Goal: Task Accomplishment & Management: Use online tool/utility

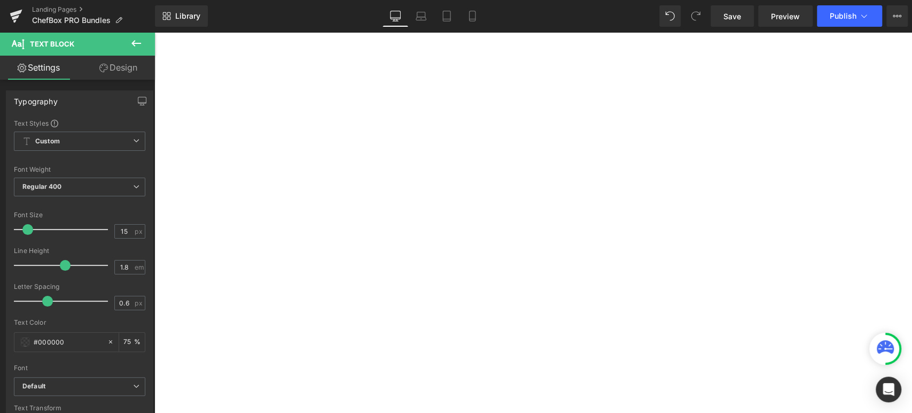
select select "White"
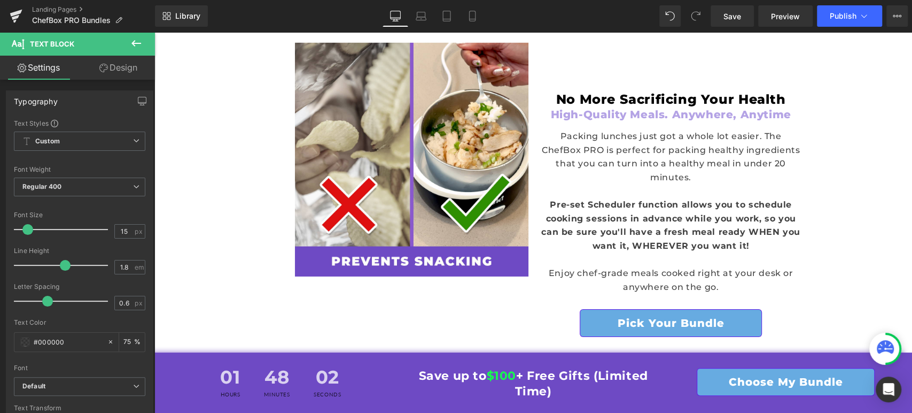
scroll to position [2265, 0]
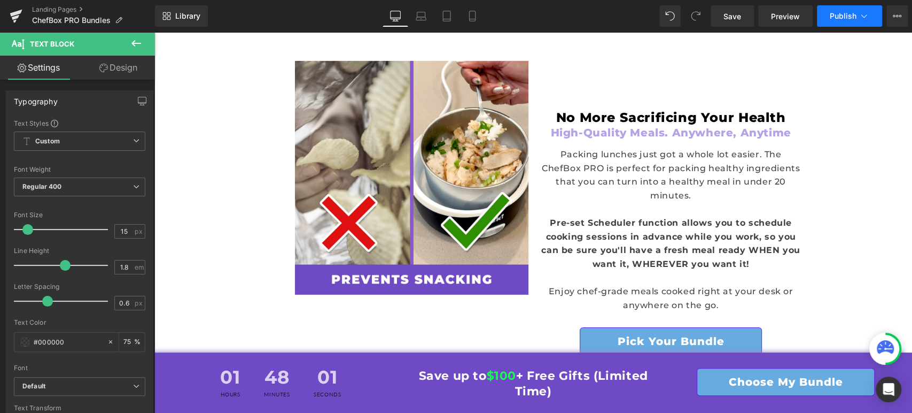
click at [841, 9] on button "Publish" at bounding box center [849, 15] width 65 height 21
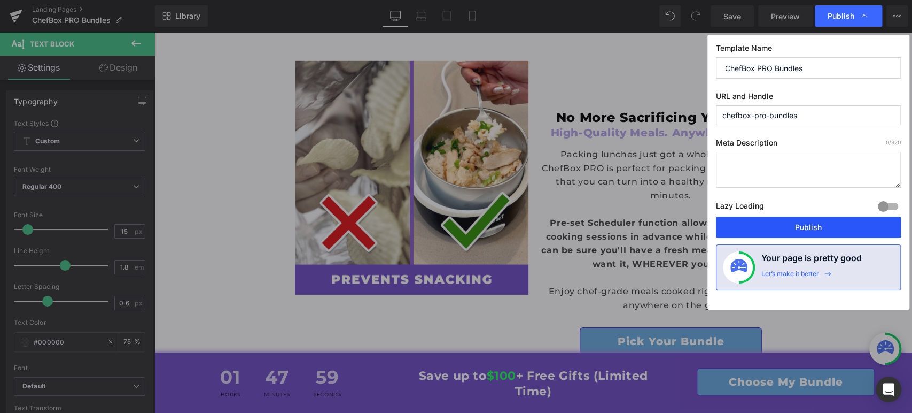
click at [736, 223] on button "Publish" at bounding box center [808, 226] width 185 height 21
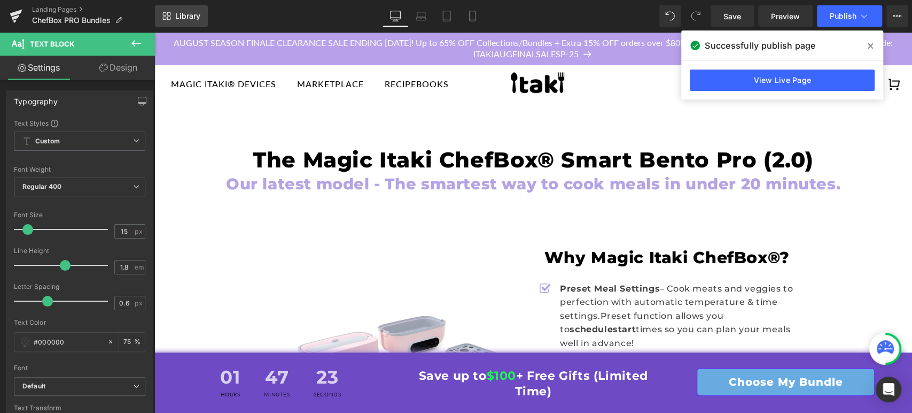
click at [182, 12] on span "Library" at bounding box center [187, 16] width 25 height 10
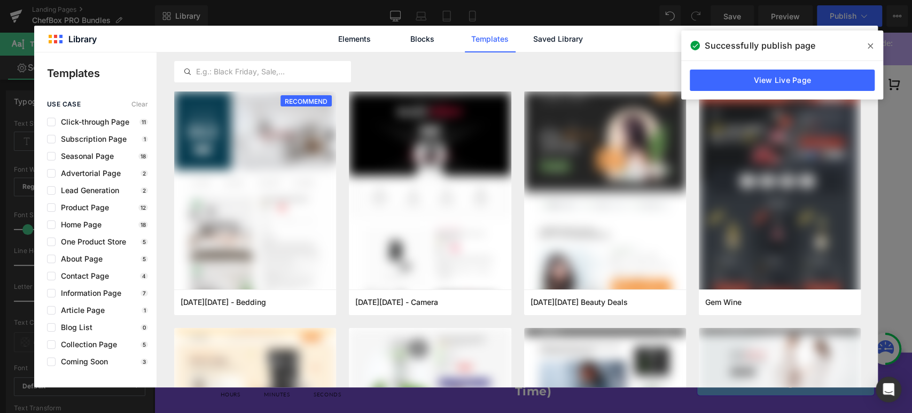
click at [871, 45] on icon at bounding box center [870, 45] width 5 height 5
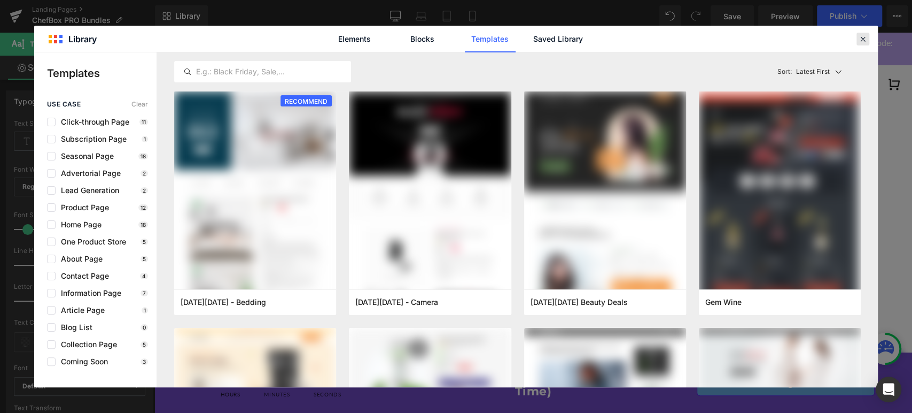
click at [0, 0] on div at bounding box center [0, 0] width 0 height 0
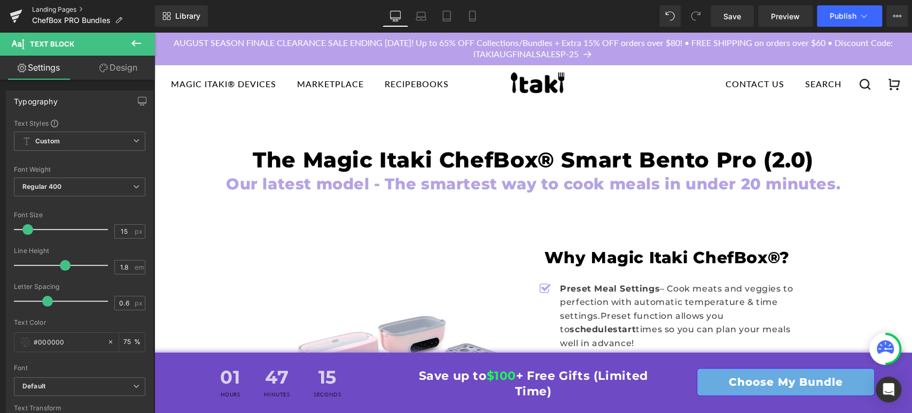
click at [55, 8] on link "Landing Pages" at bounding box center [93, 9] width 123 height 9
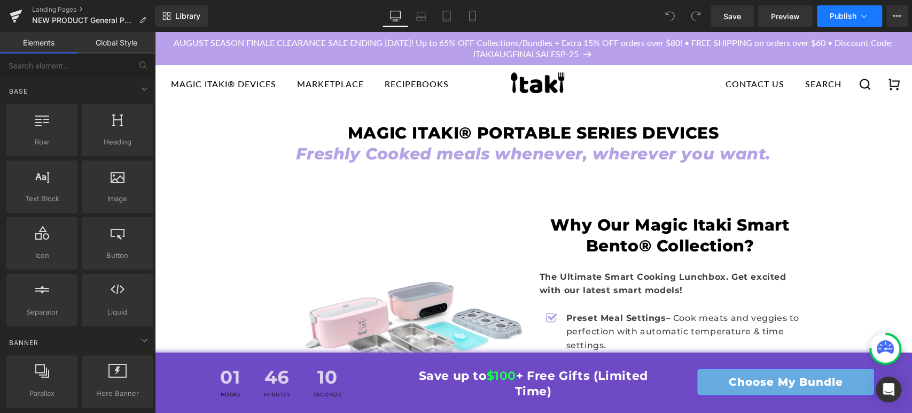
click at [836, 10] on button "Publish" at bounding box center [849, 15] width 65 height 21
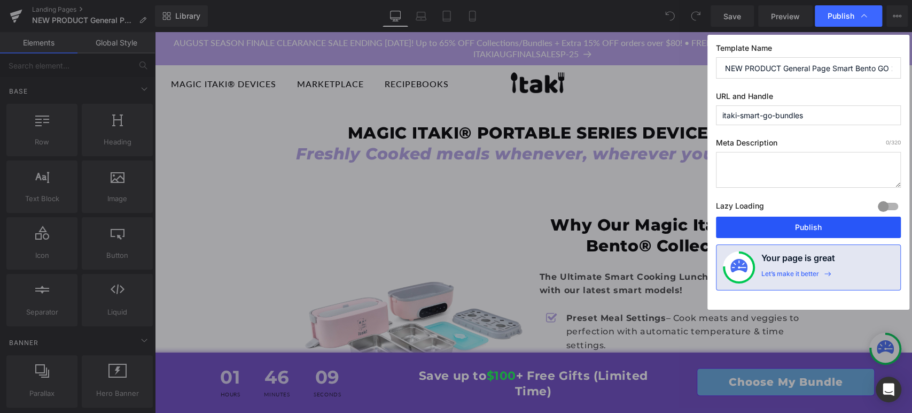
click at [780, 225] on button "Publish" at bounding box center [808, 226] width 185 height 21
